Goal: Find specific page/section: Find specific page/section

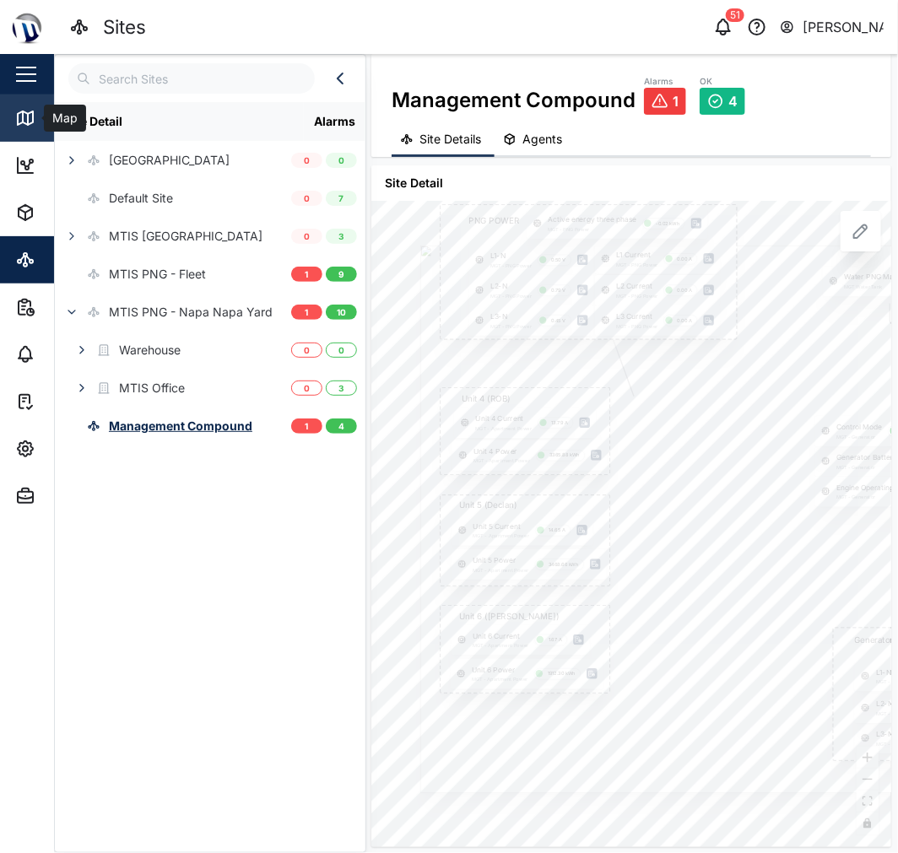
click at [9, 111] on link "Map" at bounding box center [109, 118] width 219 height 47
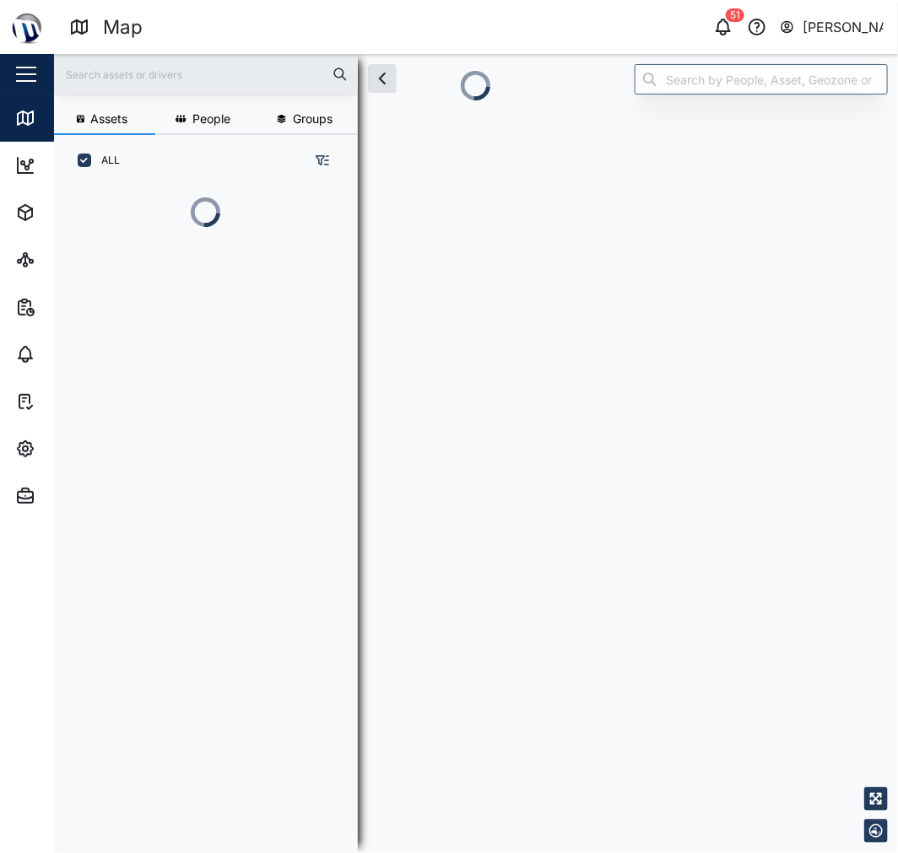
scroll to position [0, 1]
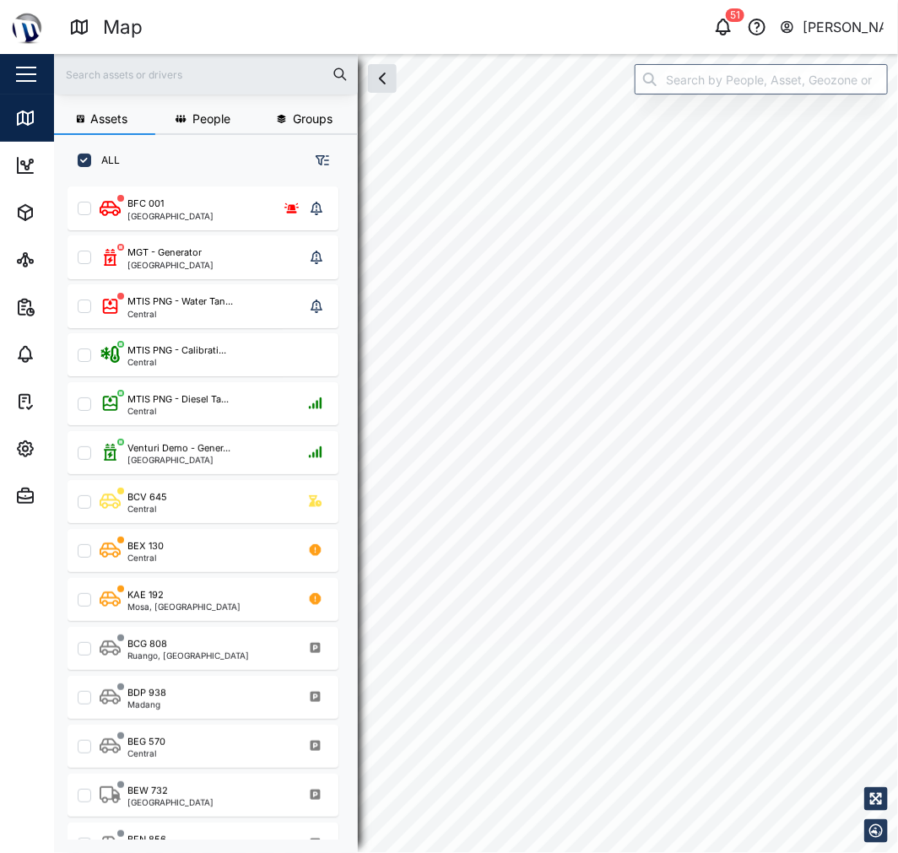
scroll to position [645, 262]
checkbox input "true"
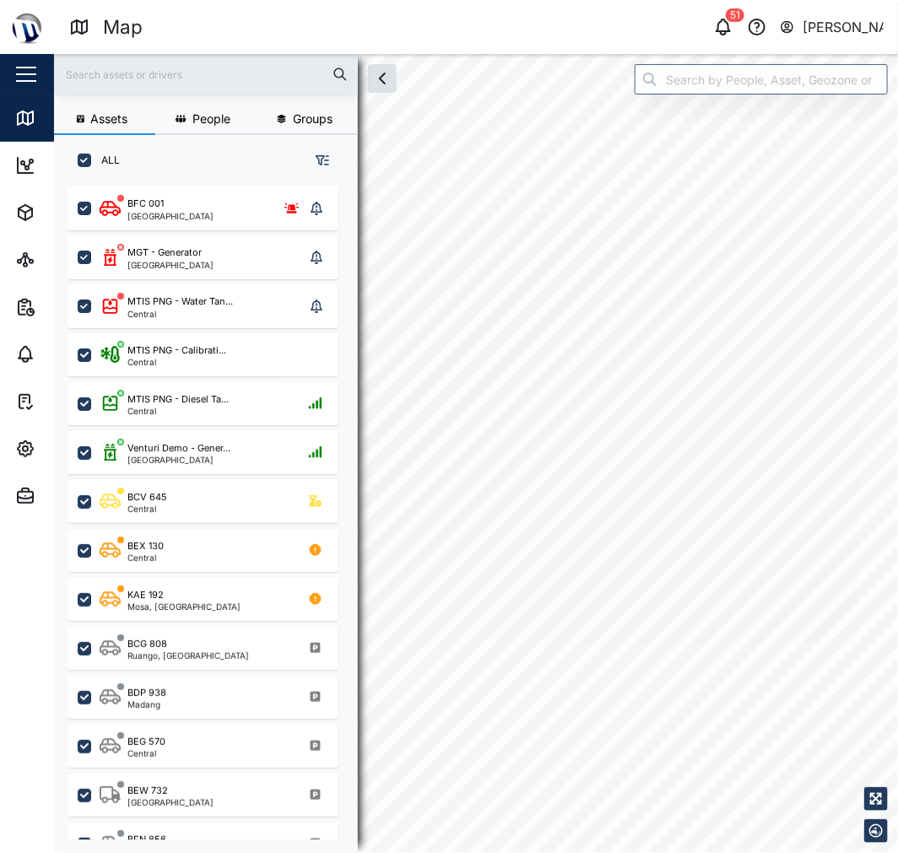
checkbox input "true"
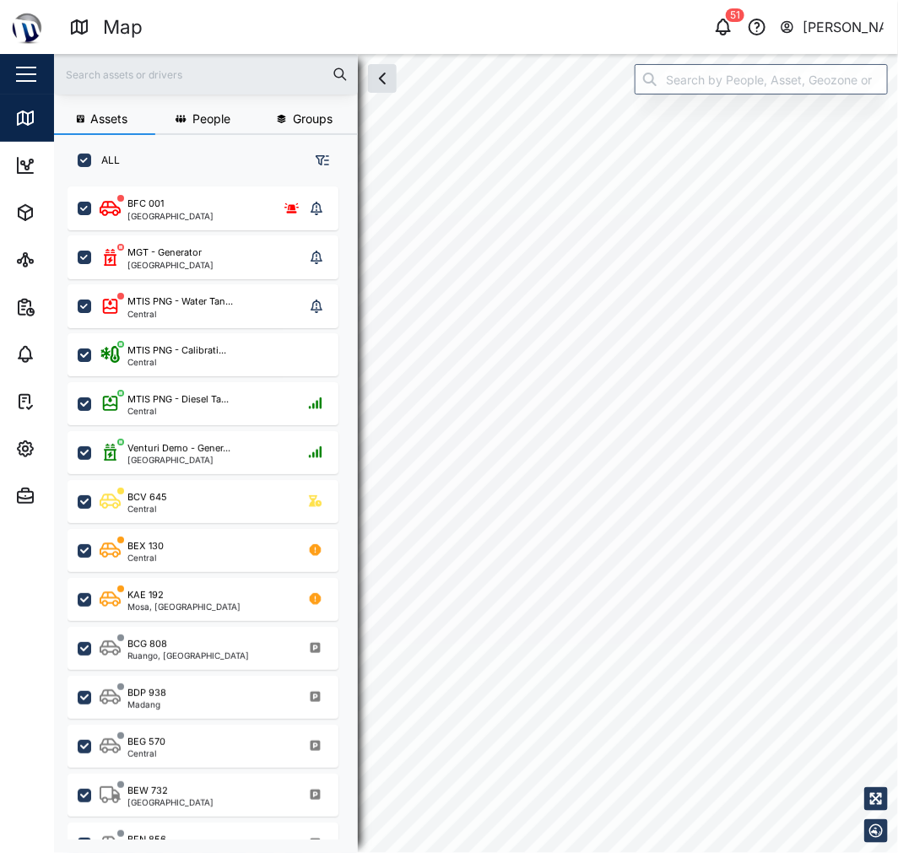
checkbox input "true"
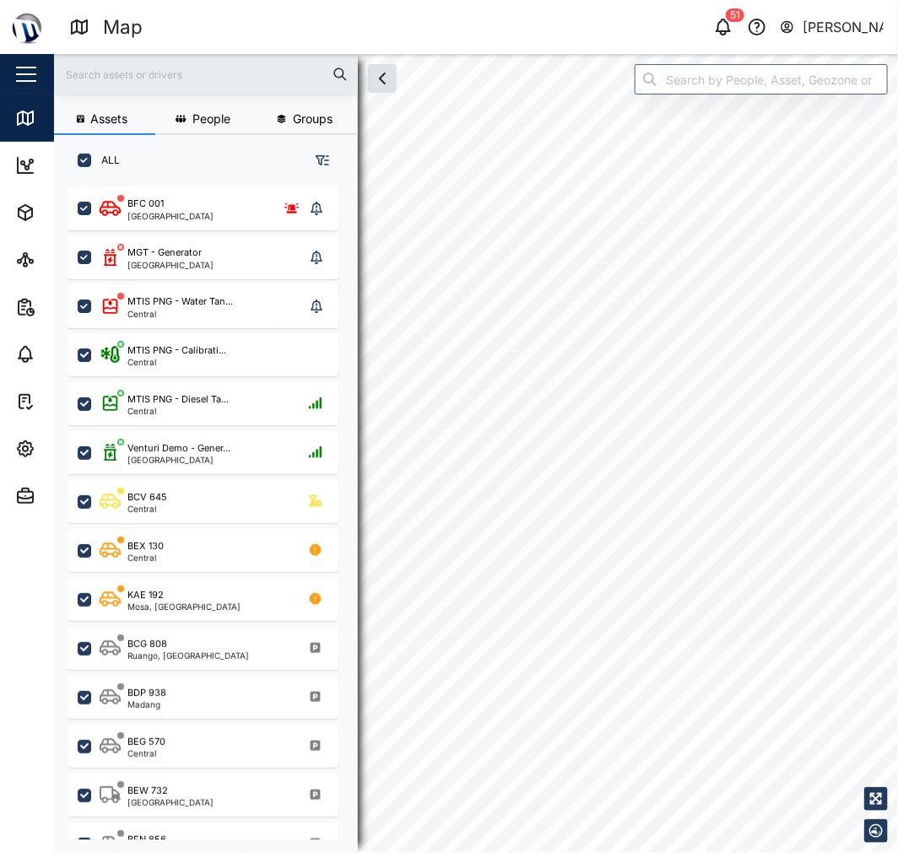
checkbox input "true"
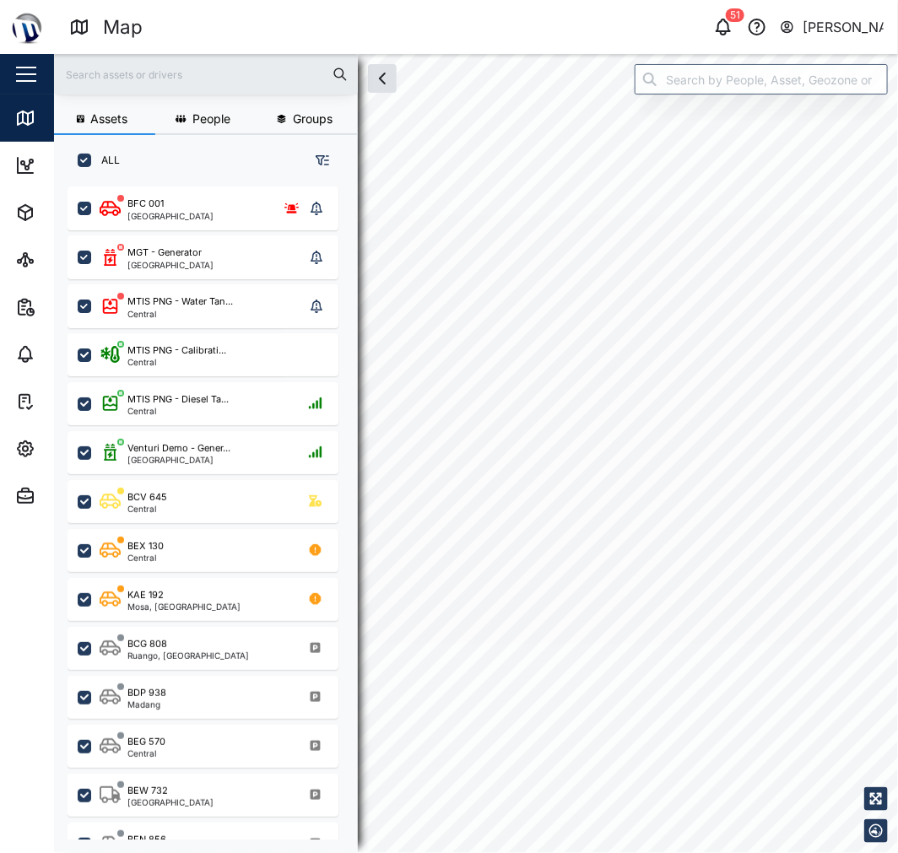
checkbox input "true"
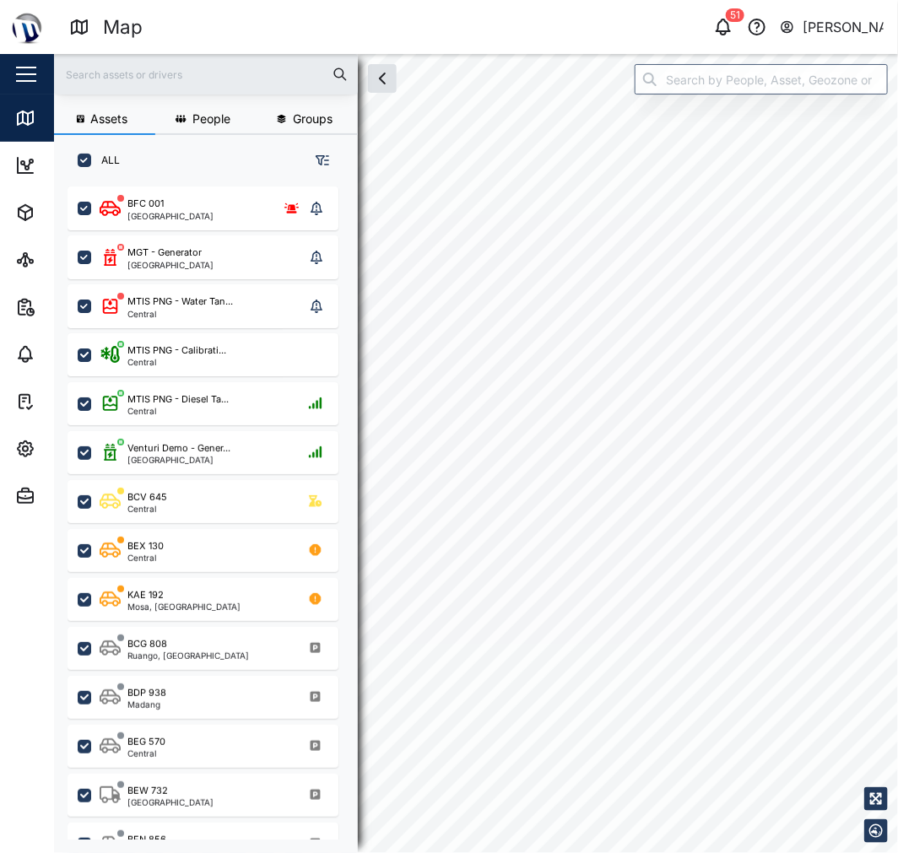
checkbox input "true"
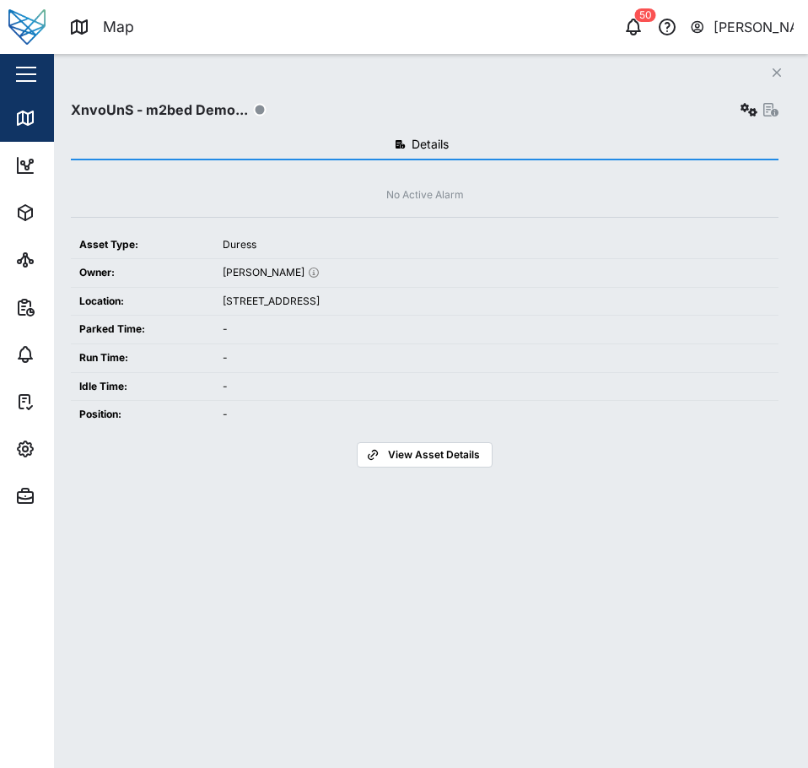
scroll to position [561, 264]
click at [781, 70] on icon "Close" at bounding box center [777, 73] width 10 height 14
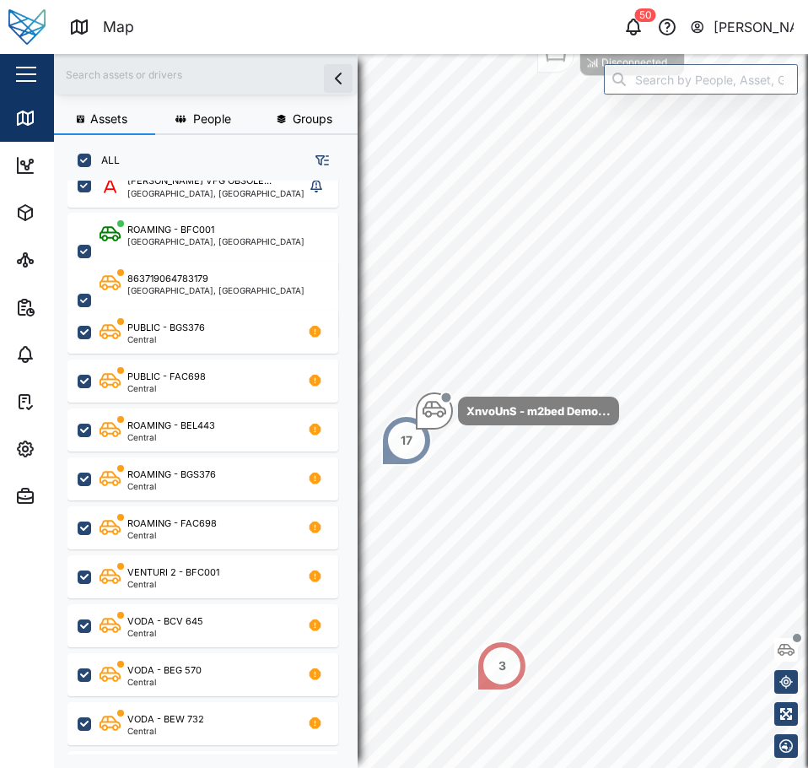
scroll to position [0, 0]
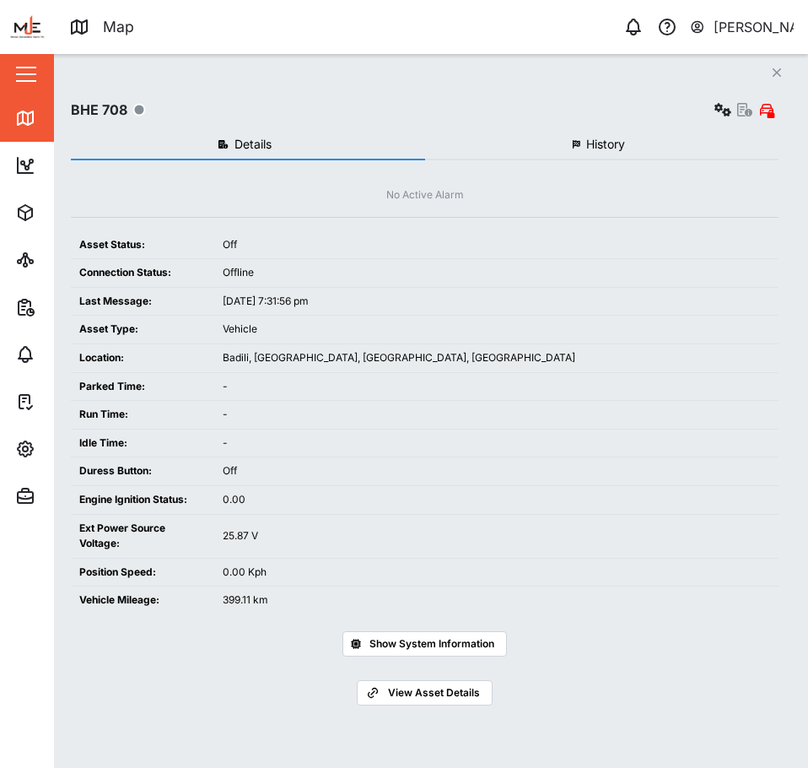
scroll to position [561, 264]
click at [790, 72] on div "Close BHE 708 Details History No Active Alarm Asset Status: Off Connection Stat…" at bounding box center [431, 411] width 754 height 714
click at [779, 72] on icon "button" at bounding box center [777, 72] width 8 height 8
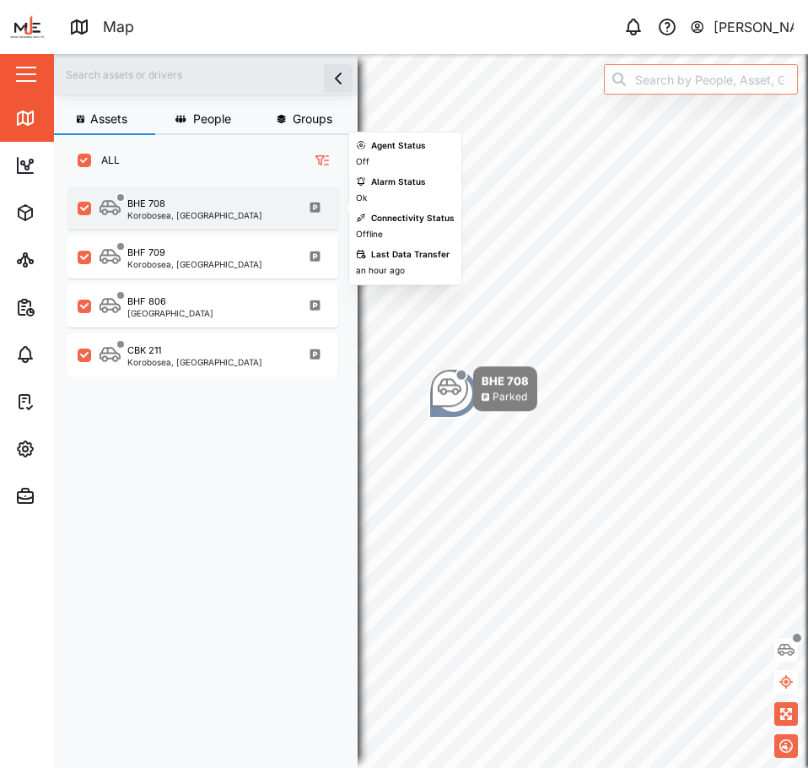
click at [197, 202] on div "BHE 708" at bounding box center [194, 204] width 135 height 14
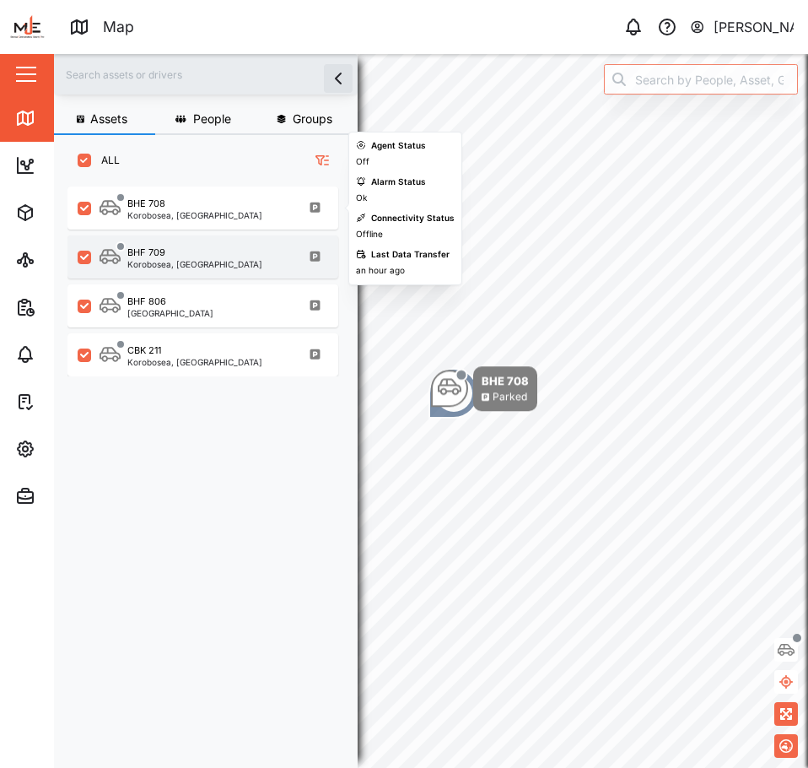
click at [193, 251] on div "BHF 709" at bounding box center [194, 253] width 135 height 14
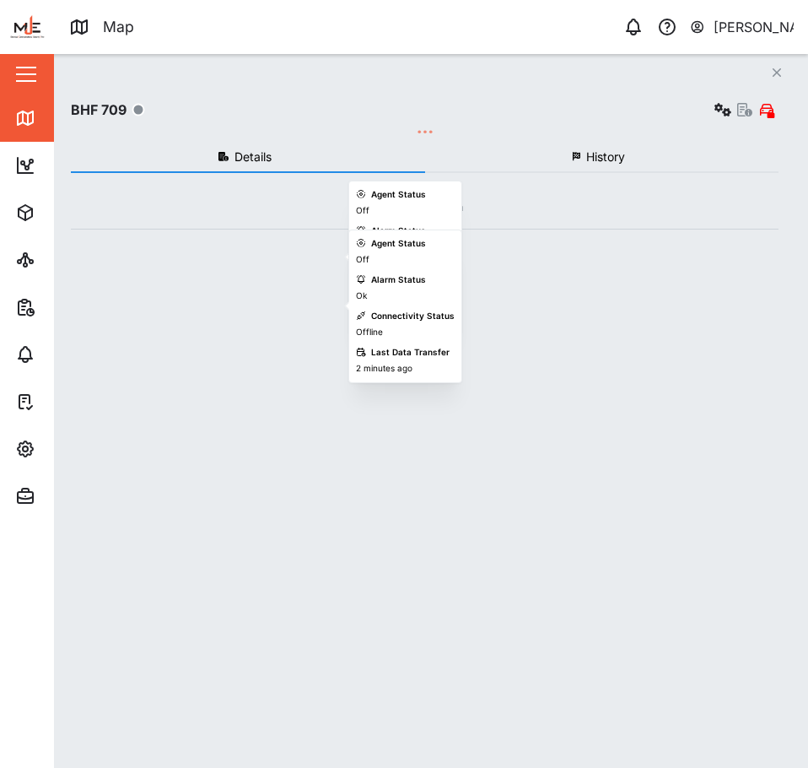
click at [198, 296] on div "BHF 806 Port Moresby" at bounding box center [214, 306] width 229 height 23
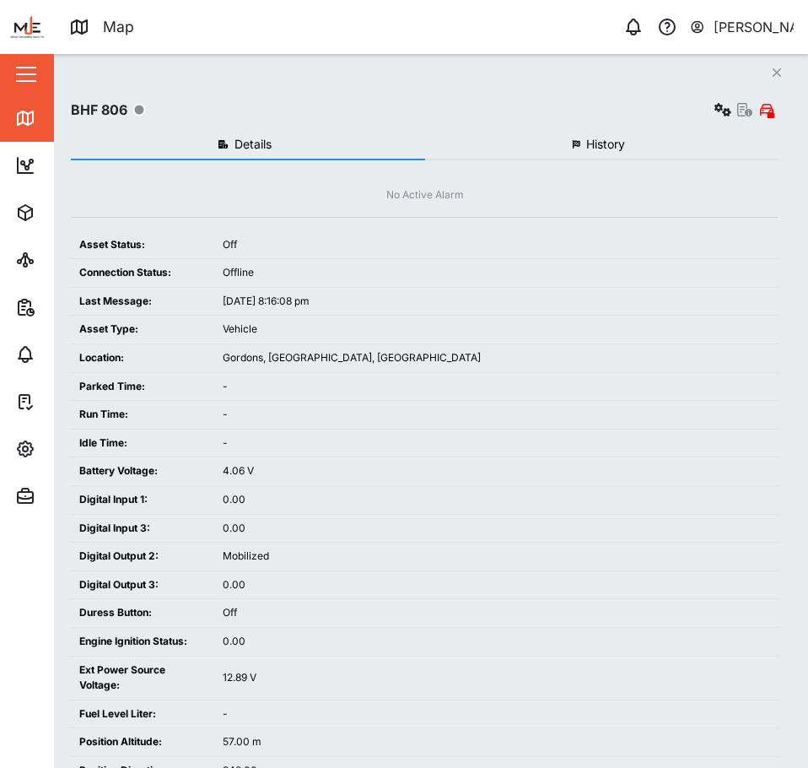
click at [771, 72] on button "Close" at bounding box center [777, 73] width 24 height 24
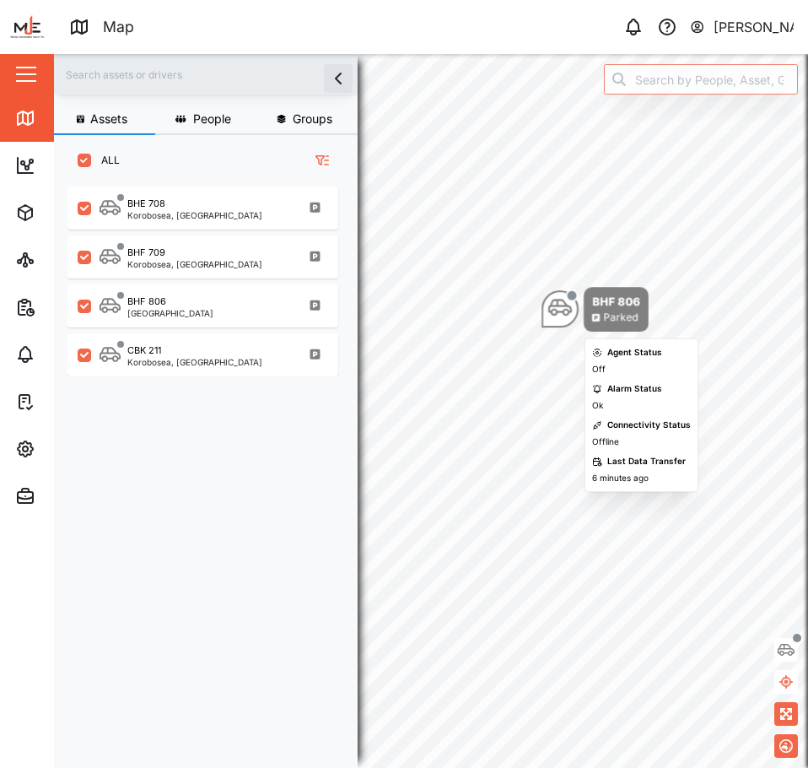
click at [565, 310] on icon "Map marker" at bounding box center [561, 308] width 24 height 17
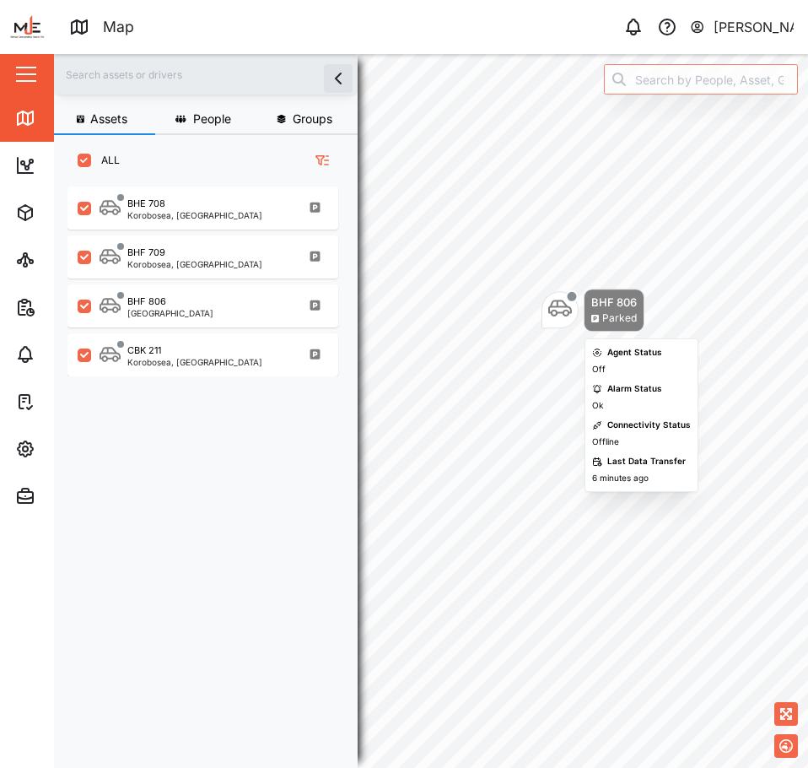
click at [565, 309] on icon "Map marker" at bounding box center [561, 308] width 24 height 24
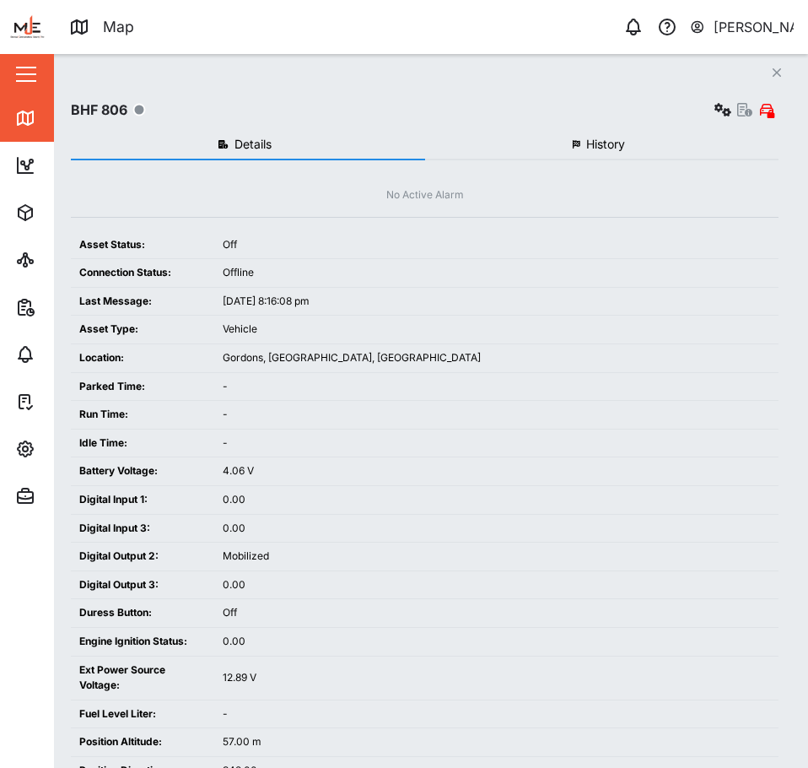
click at [776, 71] on icon "Close" at bounding box center [777, 73] width 10 height 14
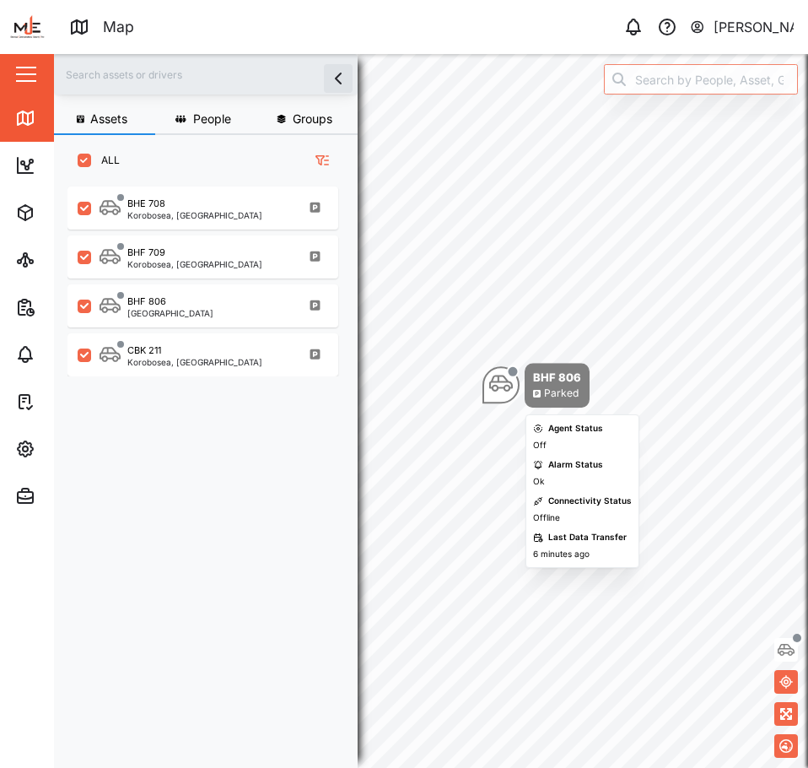
click at [499, 371] on icon "Map marker" at bounding box center [501, 383] width 24 height 24
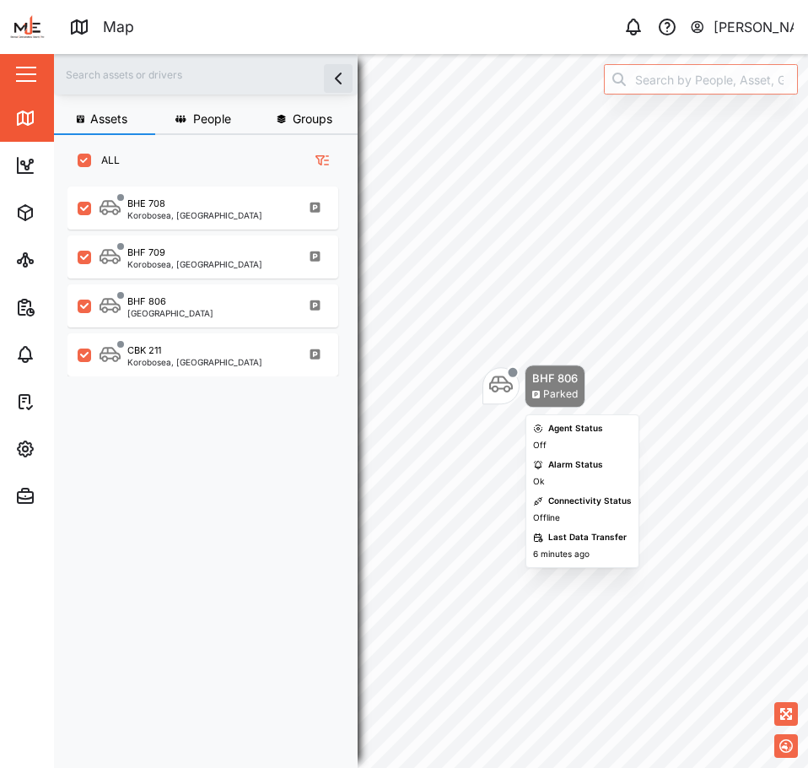
click at [533, 376] on div "BHF 806" at bounding box center [556, 378] width 46 height 17
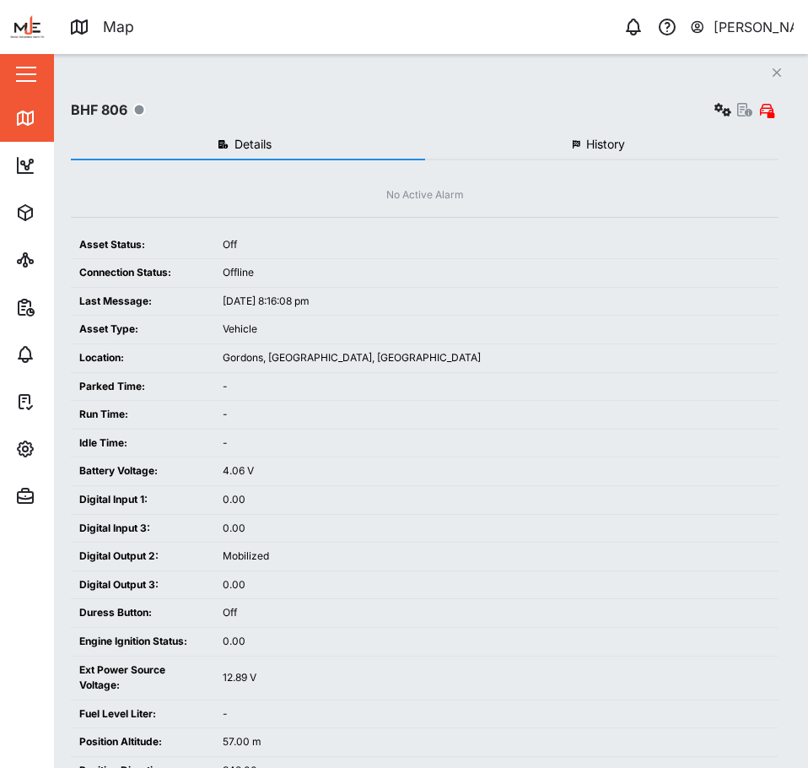
click at [778, 66] on button "Close" at bounding box center [777, 73] width 24 height 24
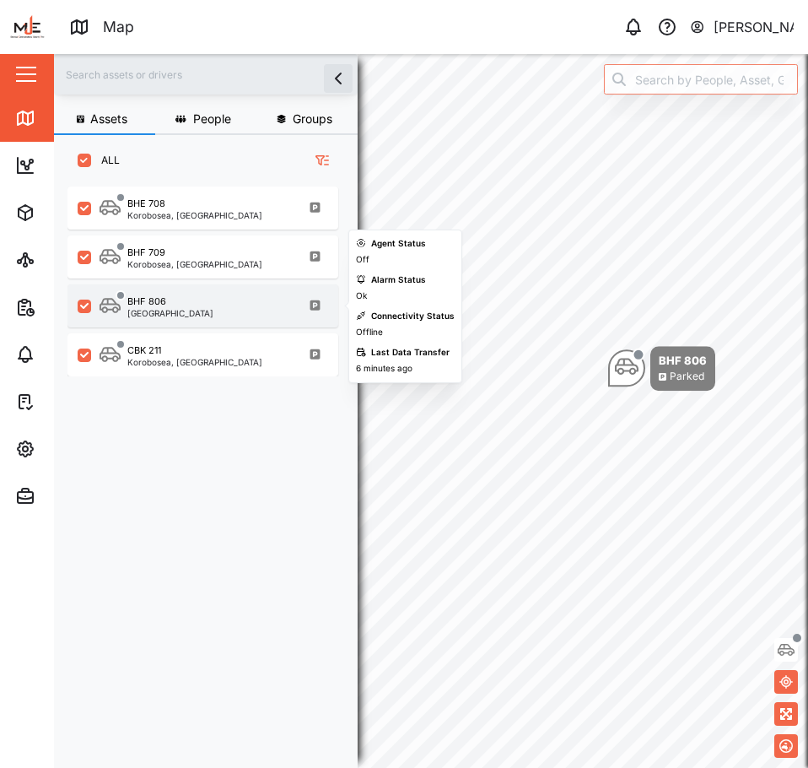
click at [218, 305] on div "BHF 806 Port Moresby" at bounding box center [214, 306] width 229 height 23
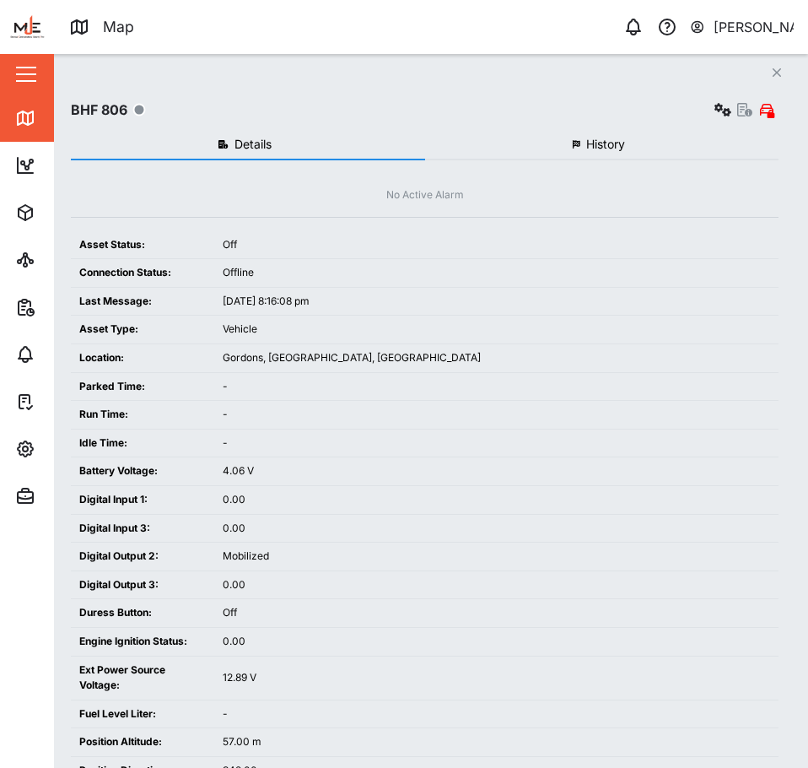
drag, startPoint x: 592, startPoint y: 257, endPoint x: 448, endPoint y: 295, distance: 149.0
click at [448, 295] on div "Sep 12, 2025, 8:16:08 pm" at bounding box center [497, 302] width 548 height 16
click at [11, 115] on link "Map" at bounding box center [109, 118] width 219 height 47
